Goal: Task Accomplishment & Management: Manage account settings

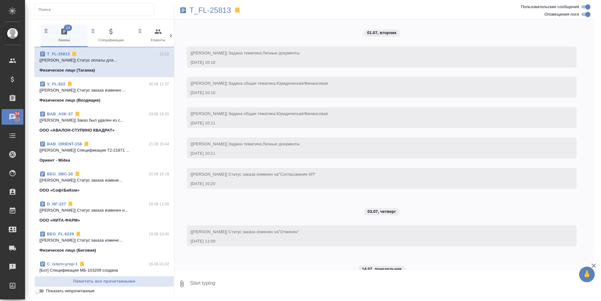
scroll to position [2919, 0]
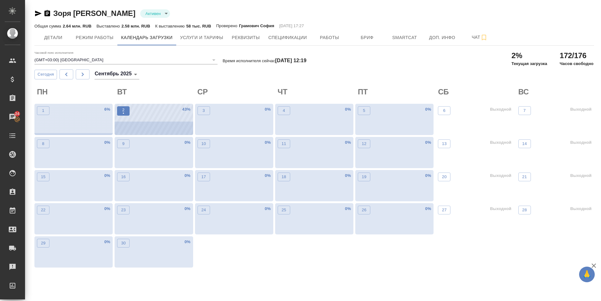
click at [120, 111] on span "2 •" at bounding box center [123, 111] width 6 height 8
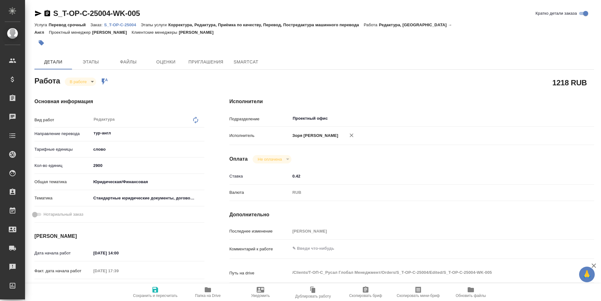
type textarea "x"
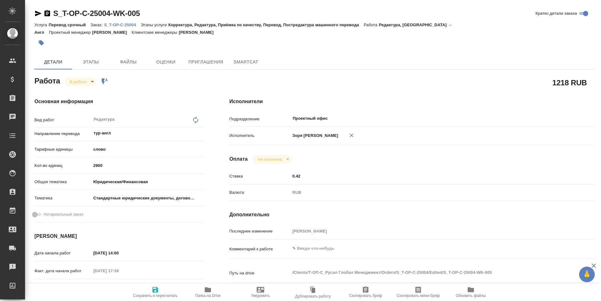
type textarea "x"
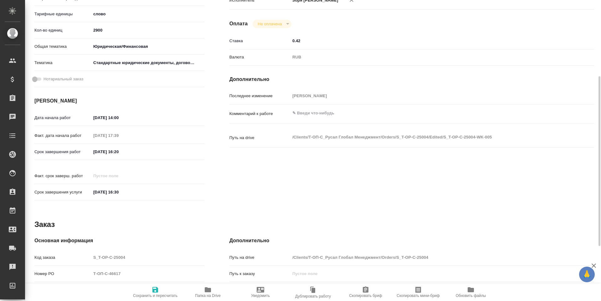
type textarea "x"
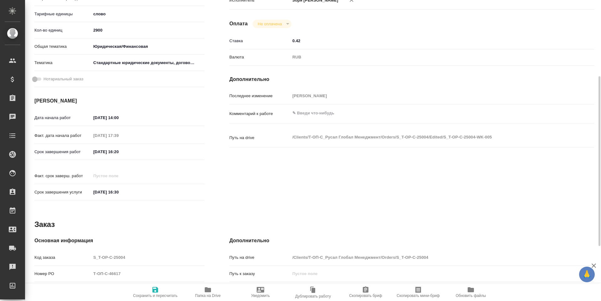
scroll to position [233, 0]
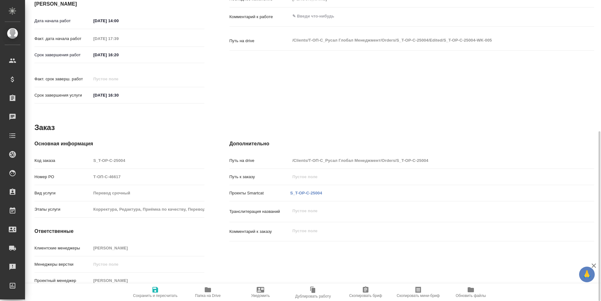
type textarea "x"
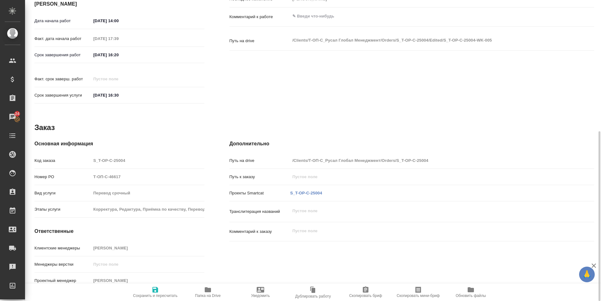
scroll to position [0, 0]
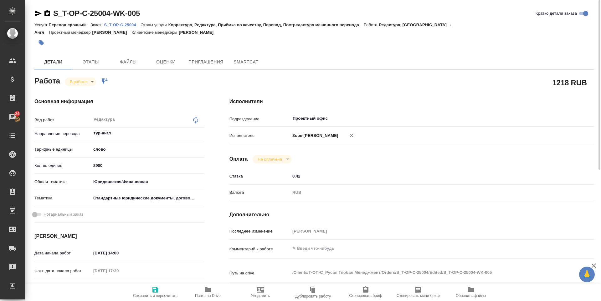
click at [205, 289] on icon "button" at bounding box center [208, 290] width 8 height 8
click at [39, 12] on icon "button" at bounding box center [38, 14] width 8 height 8
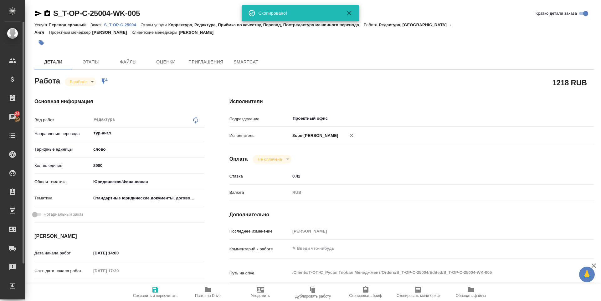
type textarea "x"
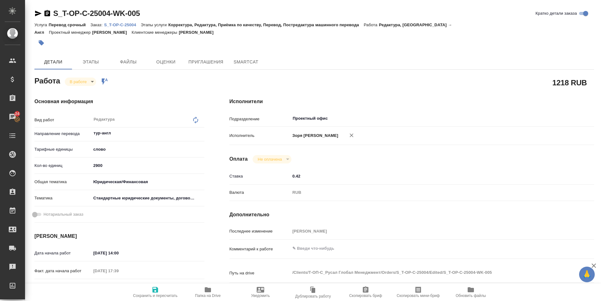
click at [92, 83] on body "🙏 .cls-1 fill:#fff; AWATERA Zoria Tatiana Клиенты Спецификации Заказы 24 Чаты T…" at bounding box center [300, 150] width 601 height 301
click at [84, 95] on button "Выполнен" at bounding box center [81, 92] width 23 height 7
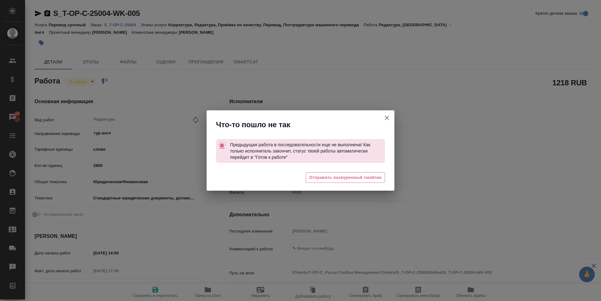
type textarea "x"
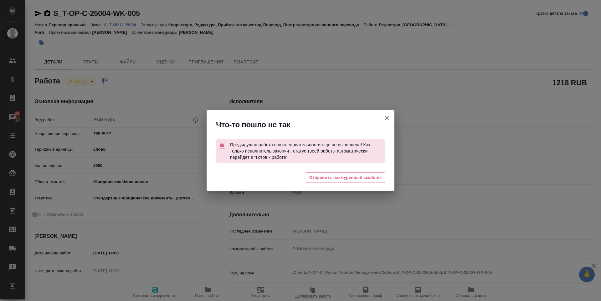
type textarea "x"
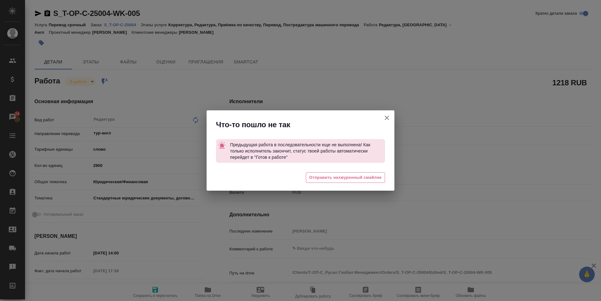
type textarea "x"
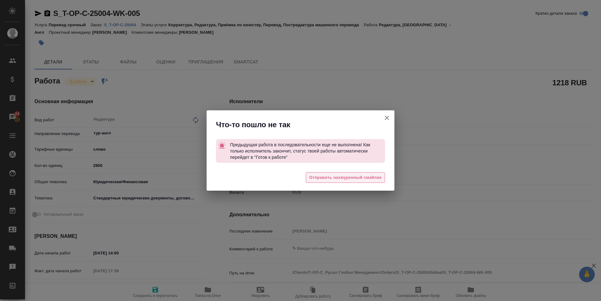
click at [323, 178] on span "Отправить нахмуренный смайлик" at bounding box center [345, 177] width 72 height 7
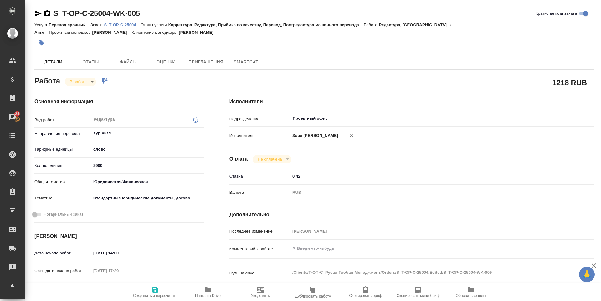
type textarea "x"
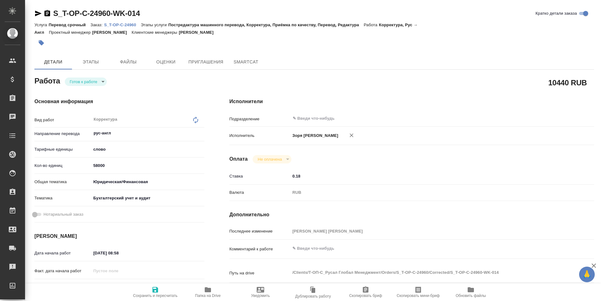
type textarea "x"
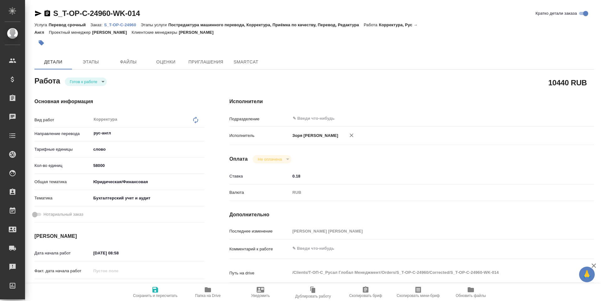
click at [81, 85] on body "🙏 .cls-1 fill:#fff; AWATERA [PERSON_NAME] Спецификации Заказы Чаты Todo Проекты…" at bounding box center [300, 150] width 601 height 301
type textarea "x"
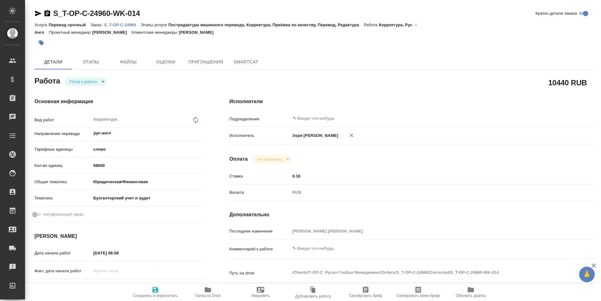
type textarea "x"
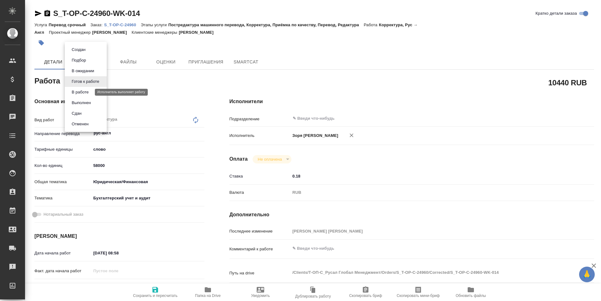
click at [89, 95] on button "В работе" at bounding box center [80, 92] width 21 height 7
type textarea "x"
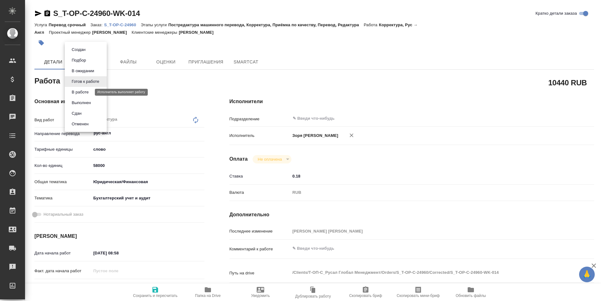
type textarea "x"
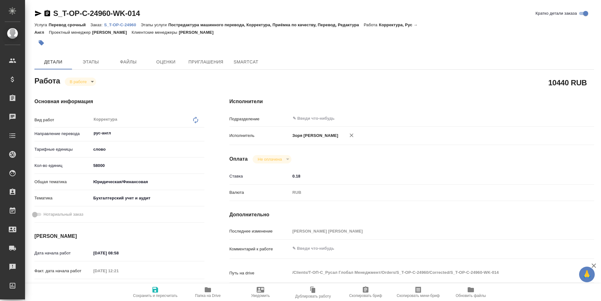
type textarea "x"
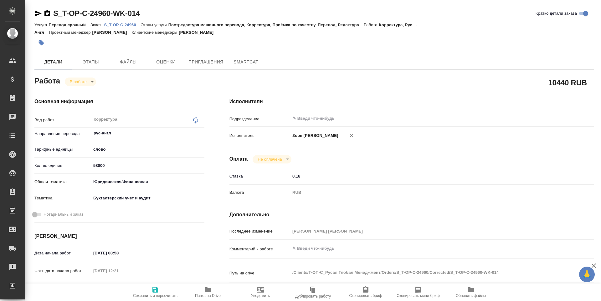
type textarea "x"
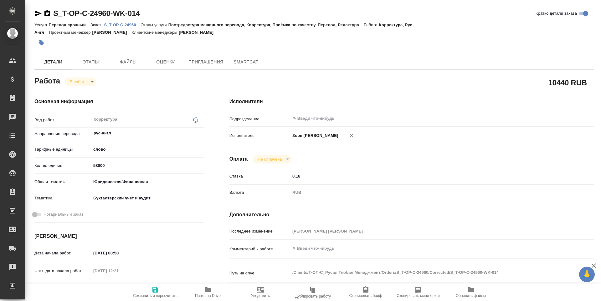
type textarea "x"
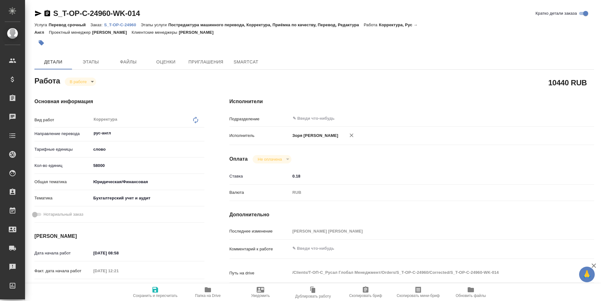
type textarea "x"
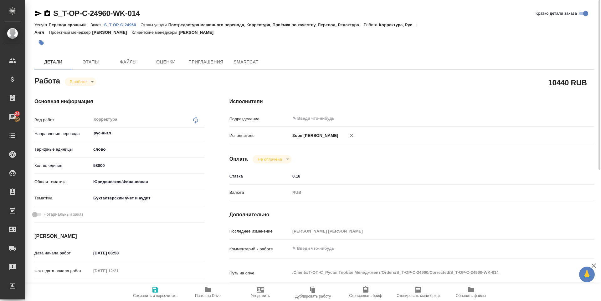
click at [39, 13] on icon "button" at bounding box center [38, 14] width 8 height 8
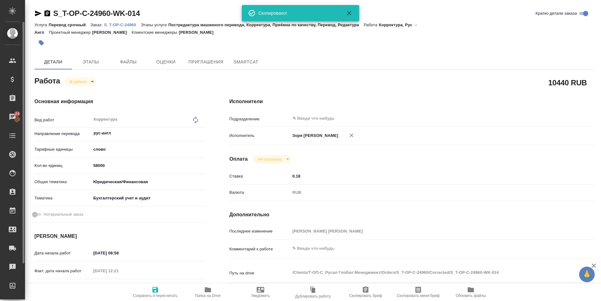
type textarea "x"
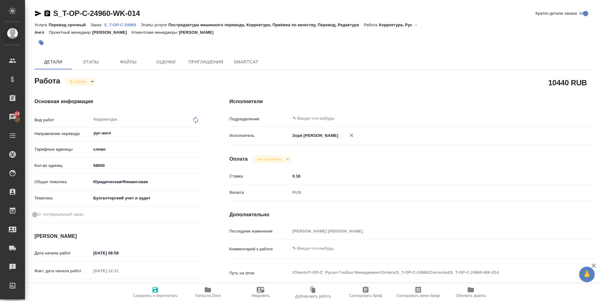
type textarea "x"
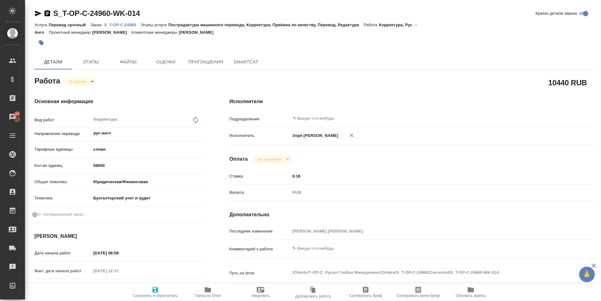
type textarea "x"
